Goal: Task Accomplishment & Management: Complete application form

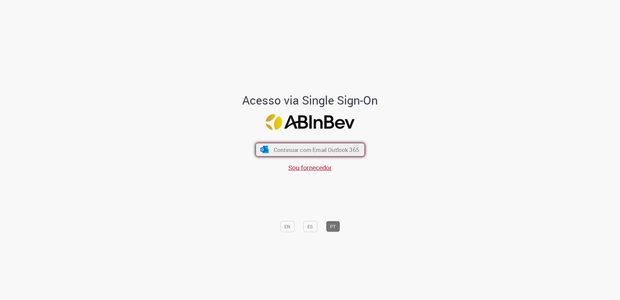
click at [301, 147] on span "Continuar com Email Outlook 365" at bounding box center [316, 149] width 86 height 7
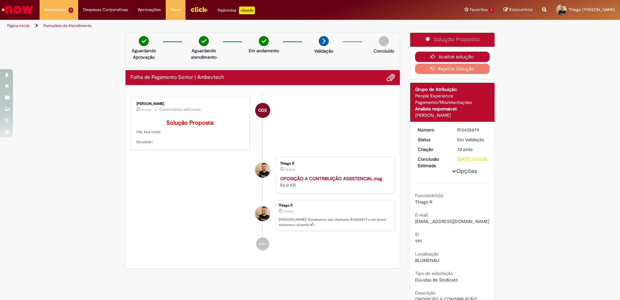
click at [446, 54] on button "Aceitar solução" at bounding box center [452, 57] width 75 height 10
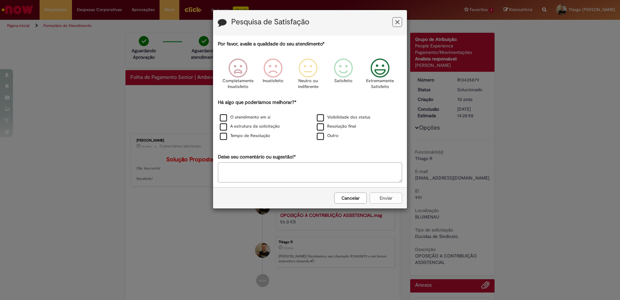
click at [382, 71] on icon "Feedback" at bounding box center [380, 67] width 24 height 19
click at [226, 127] on label "A estrutura da solicitação" at bounding box center [250, 126] width 60 height 6
click at [222, 118] on label "O atendimento em si" at bounding box center [245, 117] width 51 height 6
click at [388, 198] on button "Enviar" at bounding box center [386, 197] width 32 height 11
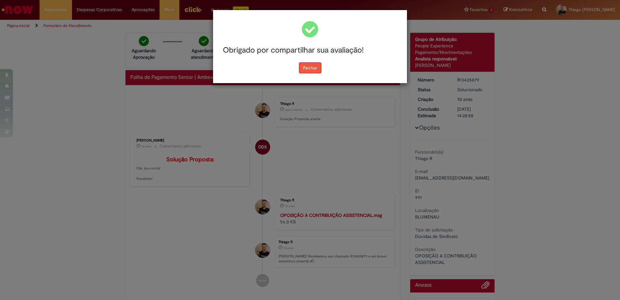
click at [310, 68] on button "Fechar" at bounding box center [310, 67] width 22 height 11
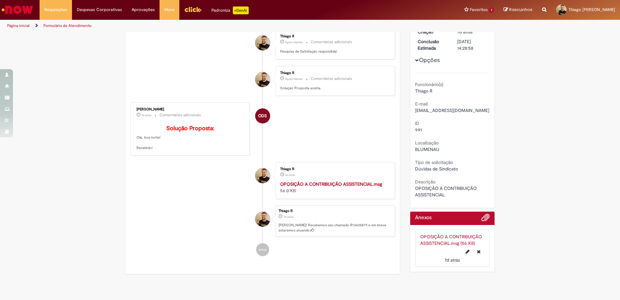
scroll to position [97, 0]
